Goal: Check status

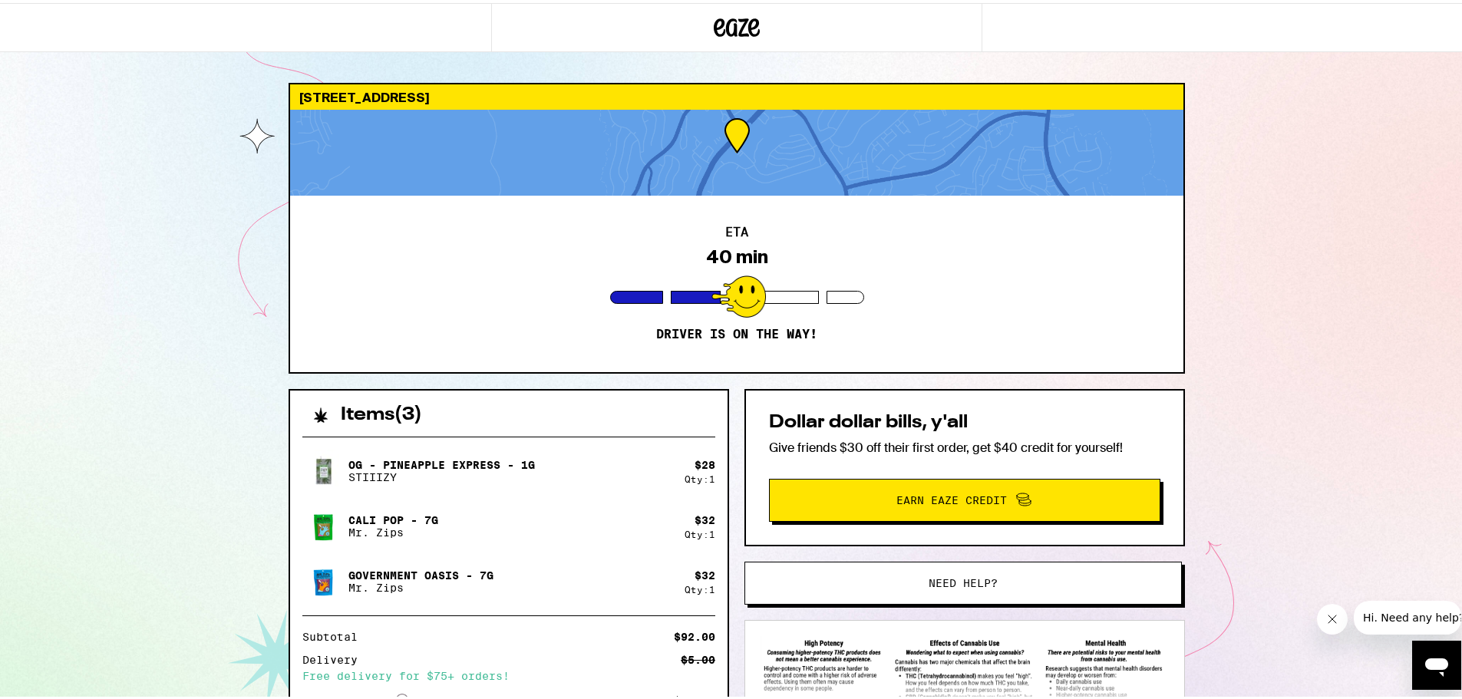
click at [760, 310] on div "ETA 40 min Driver is on the way!" at bounding box center [736, 281] width 893 height 176
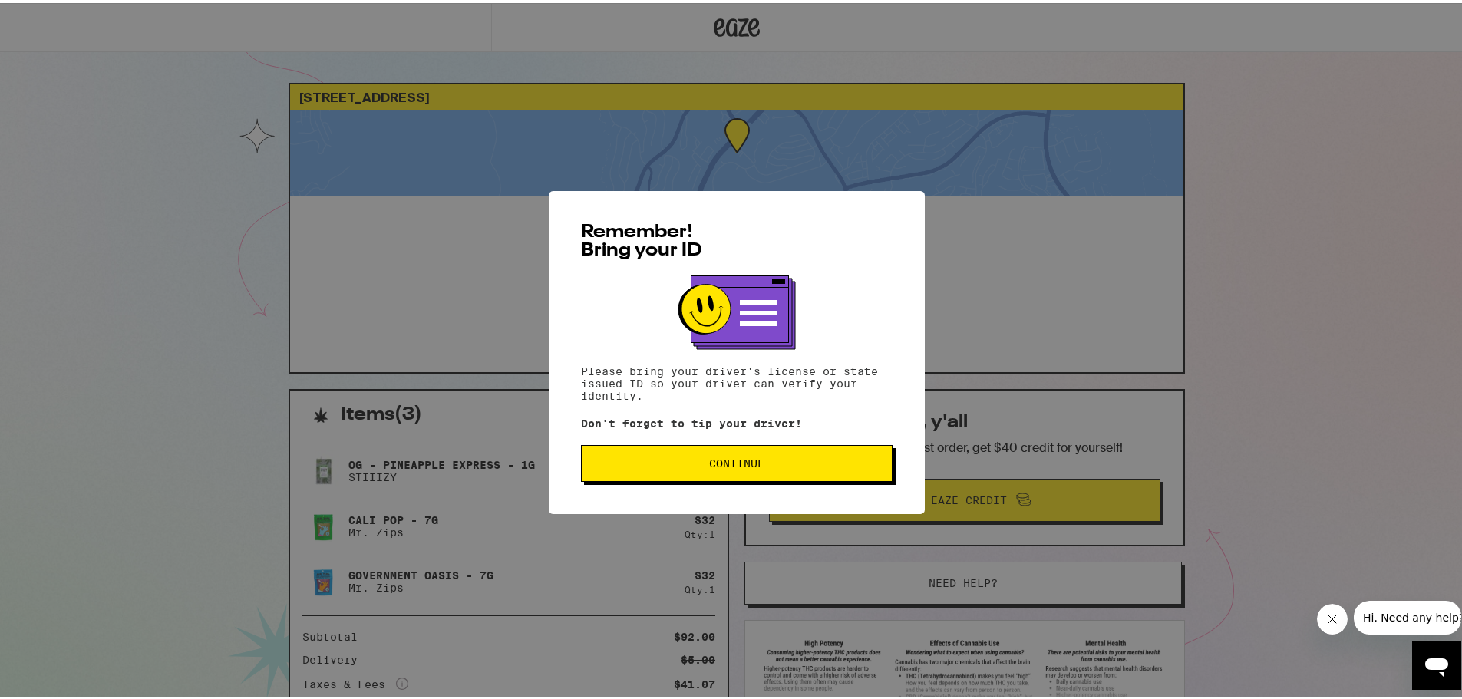
click at [615, 469] on button "Continue" at bounding box center [736, 460] width 311 height 37
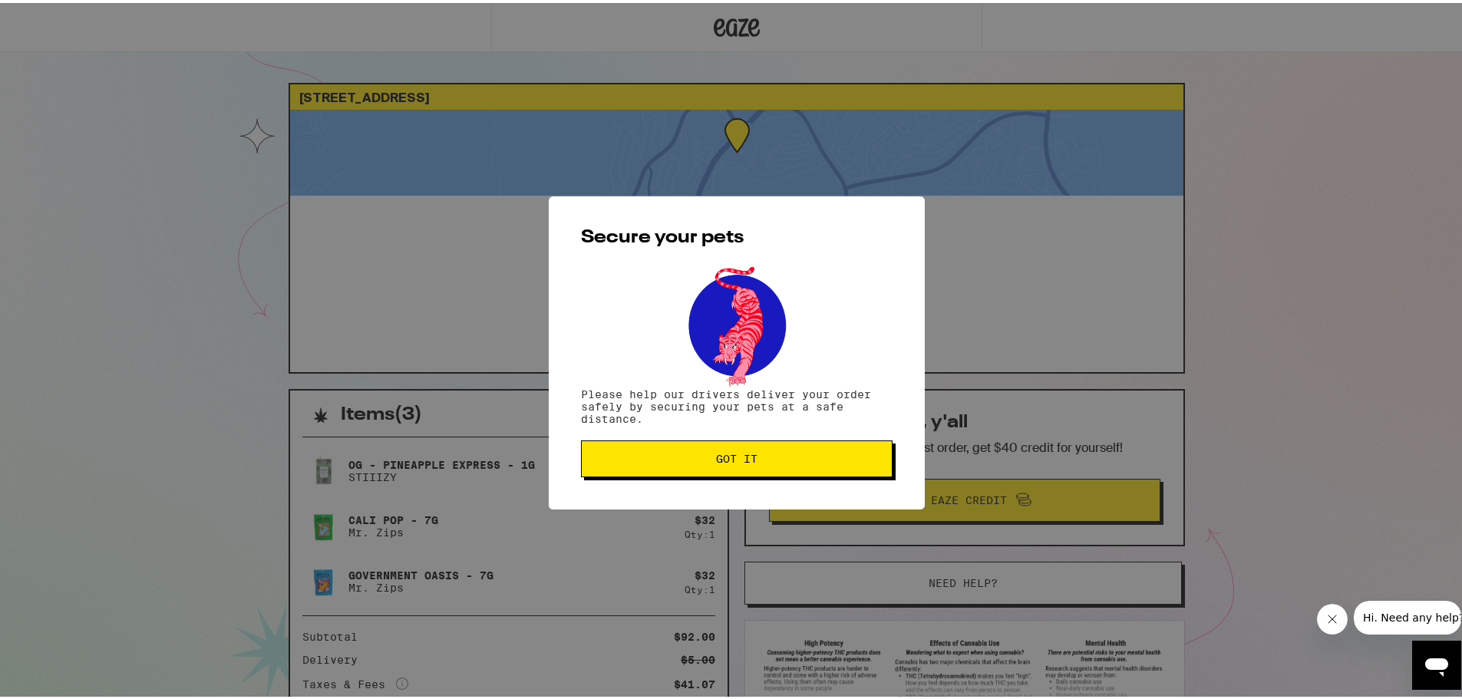
drag, startPoint x: 631, startPoint y: 466, endPoint x: 637, endPoint y: 460, distance: 8.2
click at [631, 466] on button "Got it" at bounding box center [736, 455] width 311 height 37
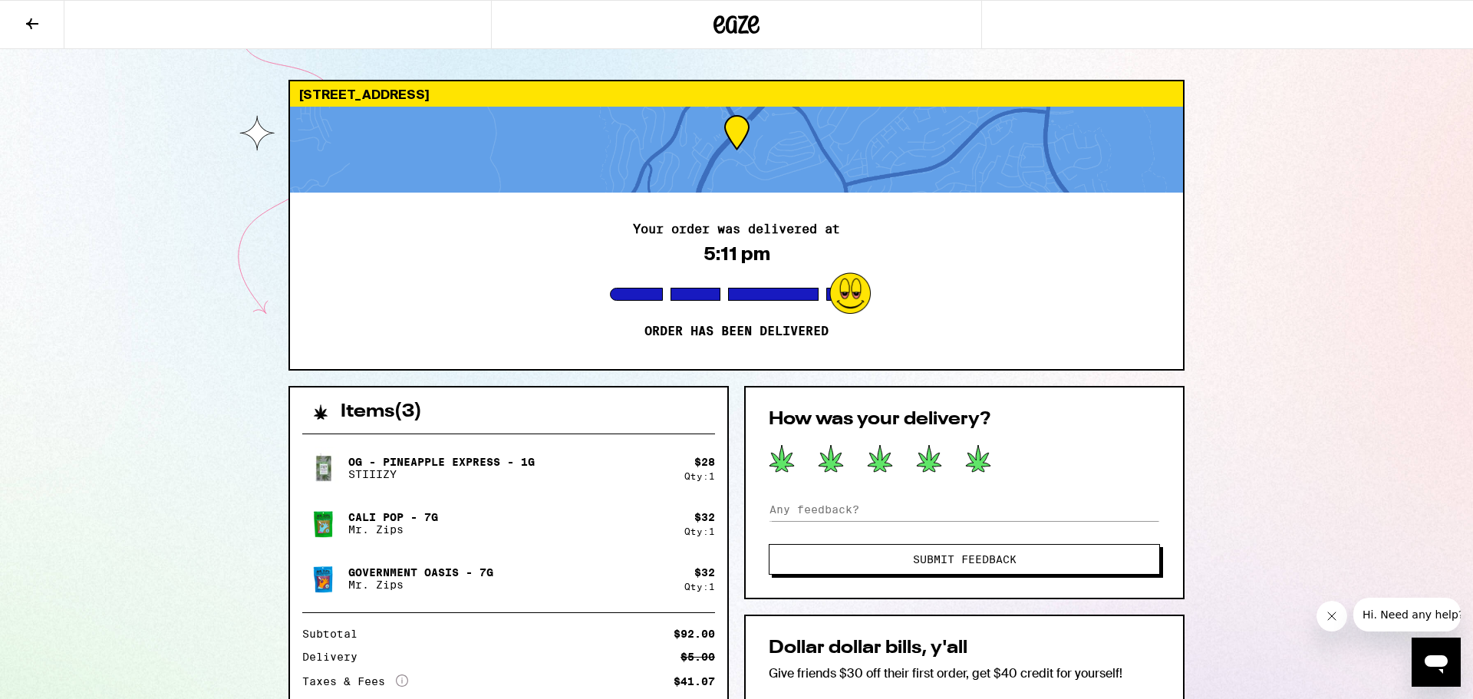
click at [969, 460] on icon at bounding box center [978, 458] width 26 height 28
